Goal: Task Accomplishment & Management: Complete application form

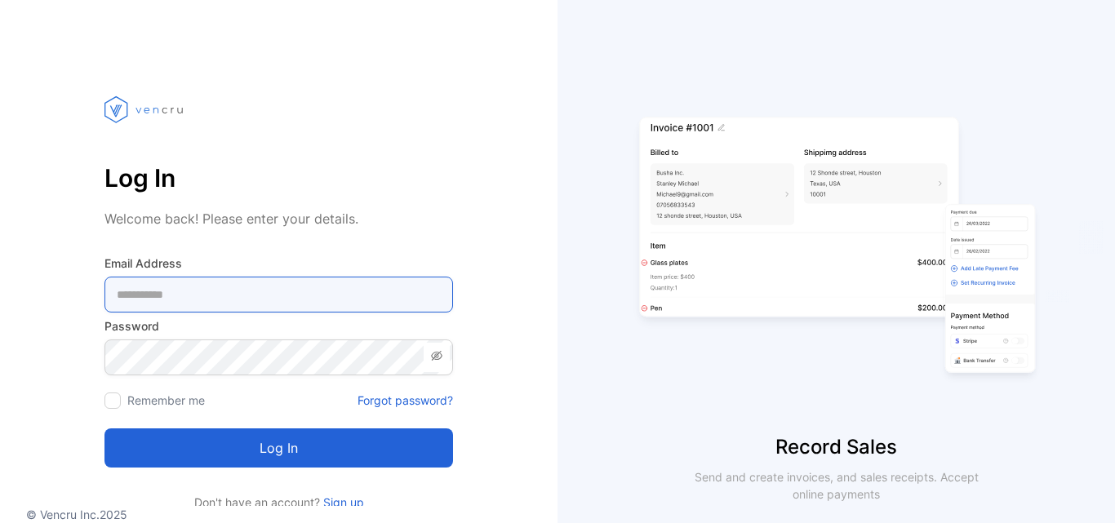
click at [206, 294] on Address-inputemail "email" at bounding box center [278, 295] width 349 height 36
type Address-inputemail "**********"
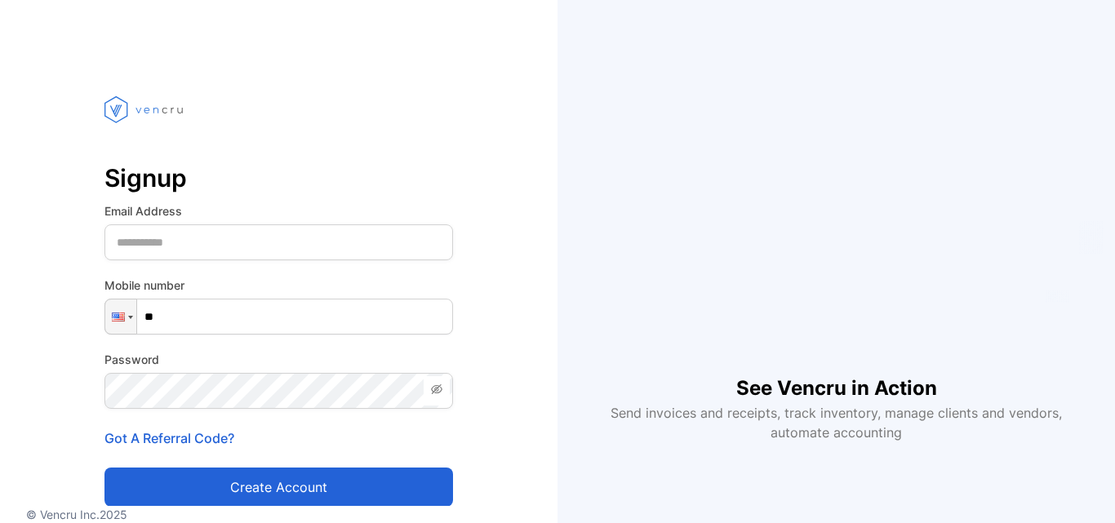
type input "****"
